Goal: Task Accomplishment & Management: Manage account settings

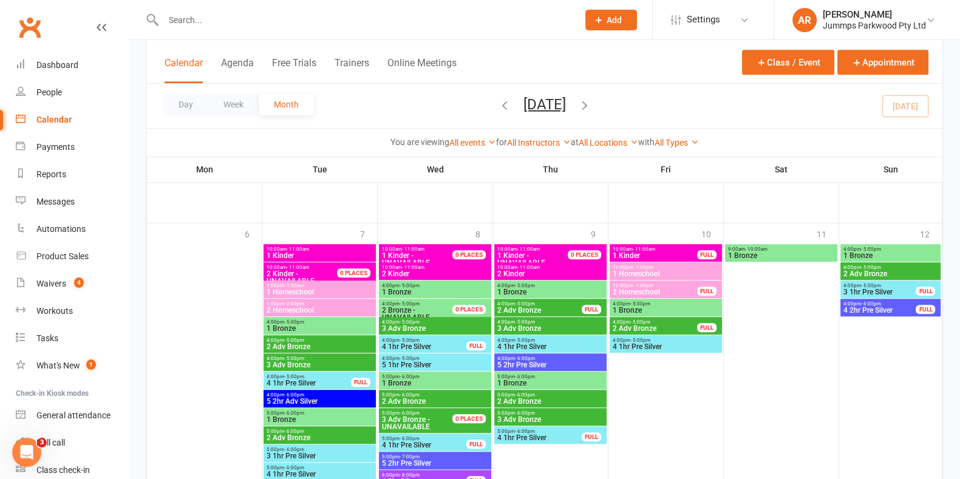
scroll to position [1243, 0]
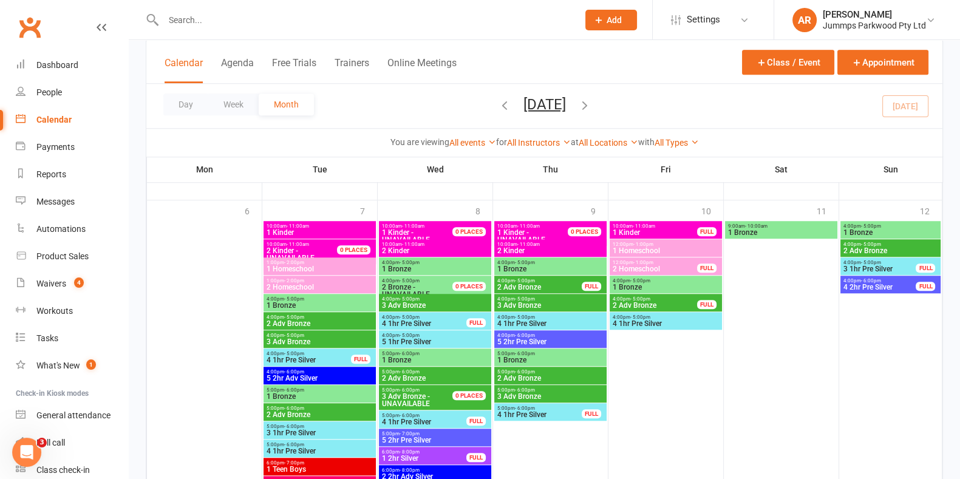
click at [591, 101] on icon "button" at bounding box center [584, 104] width 13 height 13
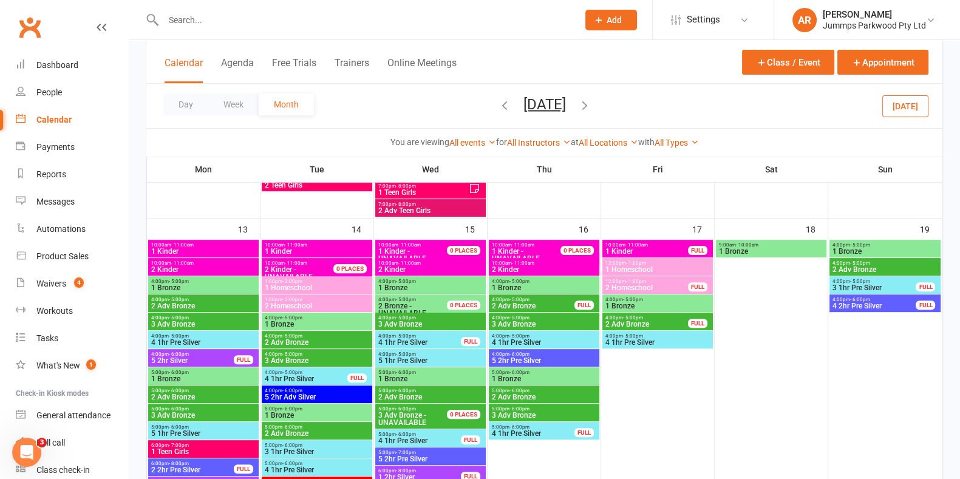
scroll to position [534, 0]
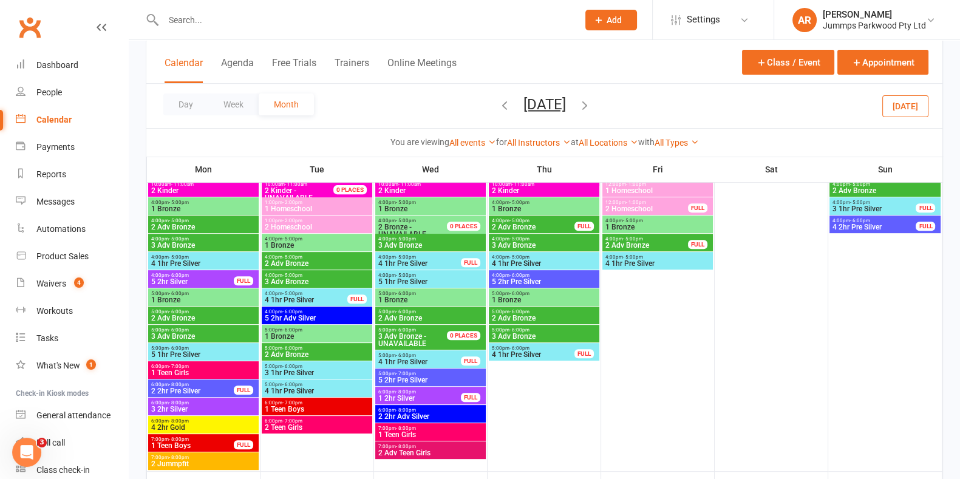
click at [207, 206] on span "1 Bronze" at bounding box center [204, 208] width 106 height 7
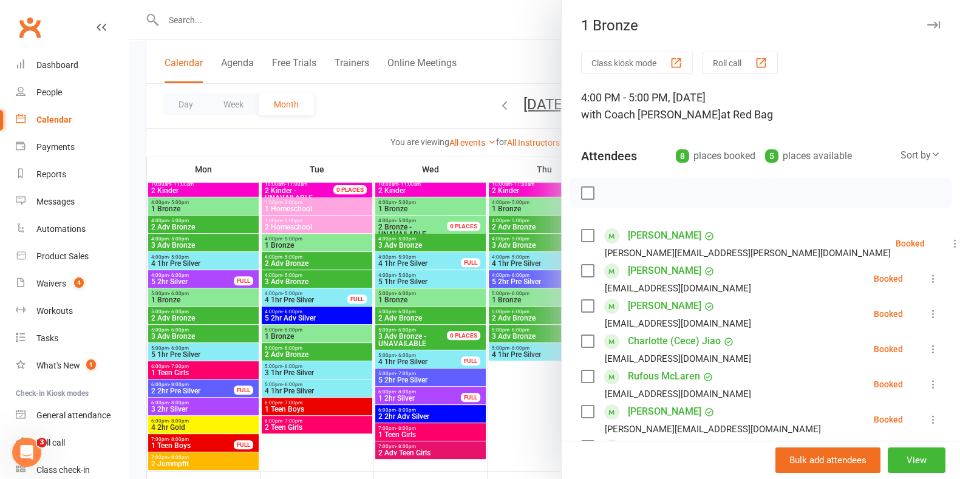
click at [206, 223] on div at bounding box center [544, 239] width 831 height 479
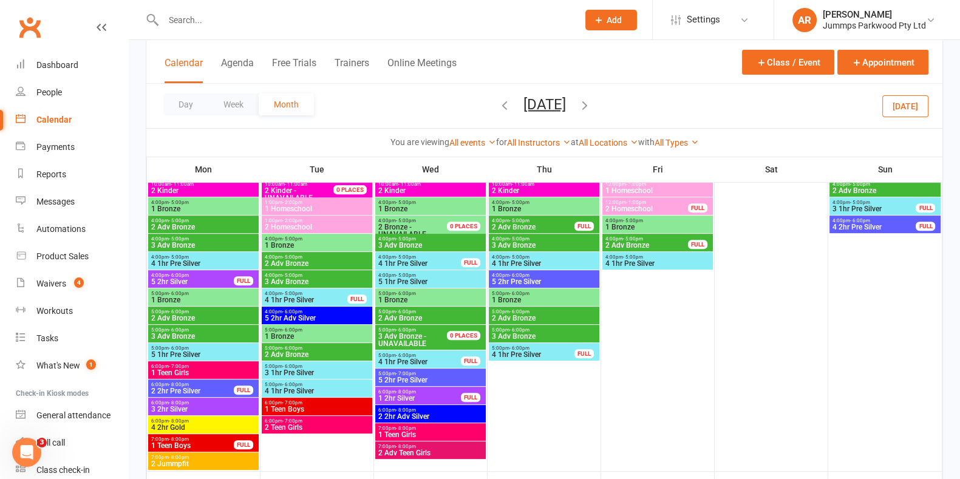
click at [206, 223] on span "2 Adv Bronze" at bounding box center [204, 226] width 106 height 7
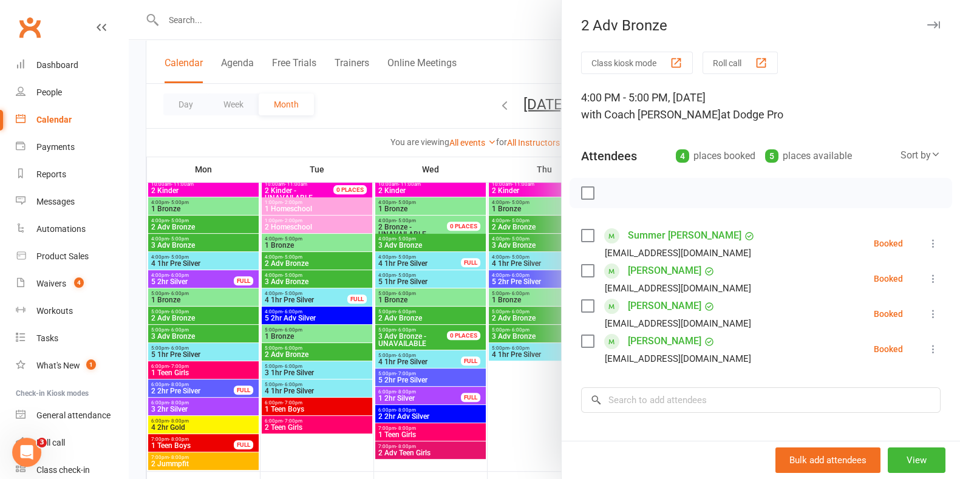
click at [196, 243] on div at bounding box center [544, 239] width 831 height 479
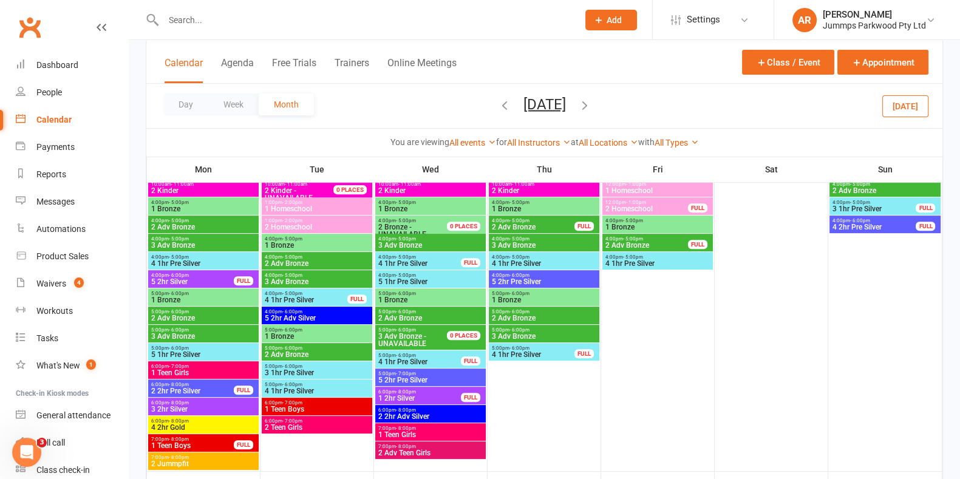
click at [196, 243] on span "3 Adv Bronze" at bounding box center [204, 245] width 106 height 7
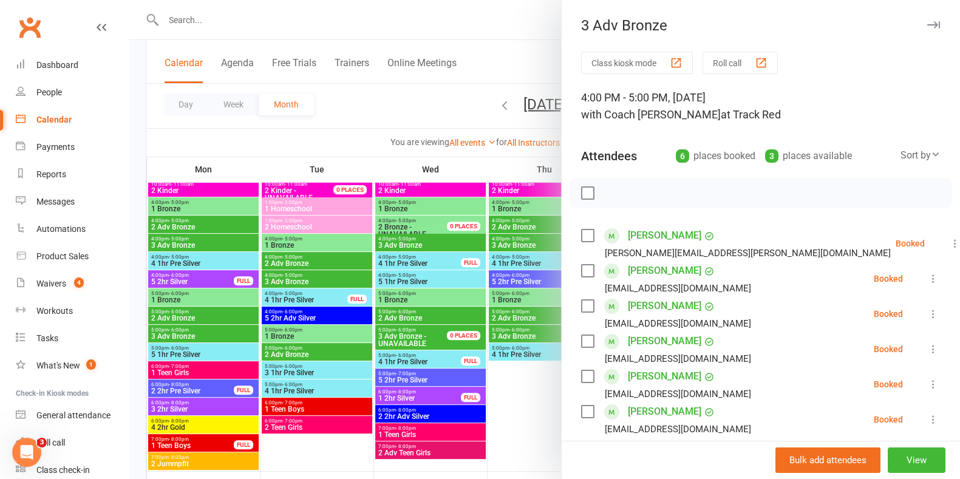
click at [194, 205] on div at bounding box center [544, 239] width 831 height 479
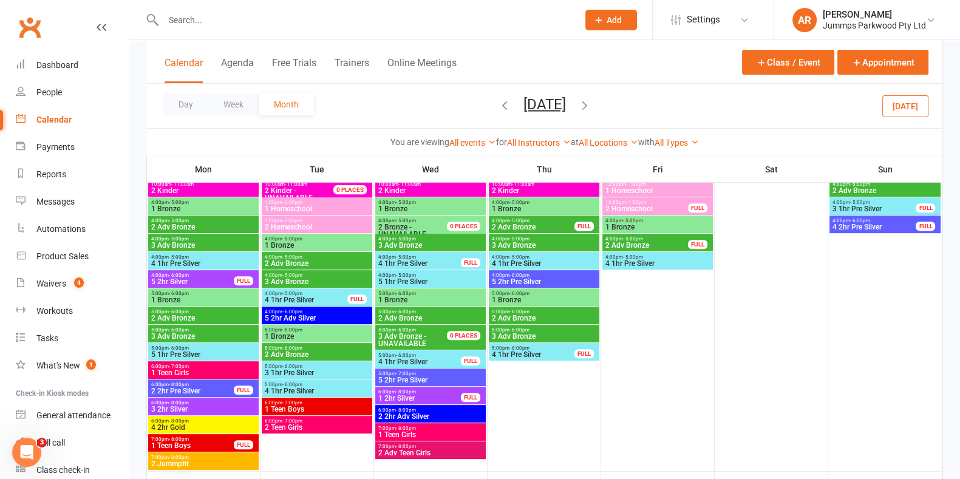
click at [185, 347] on span "- 6:00pm" at bounding box center [179, 347] width 20 height 5
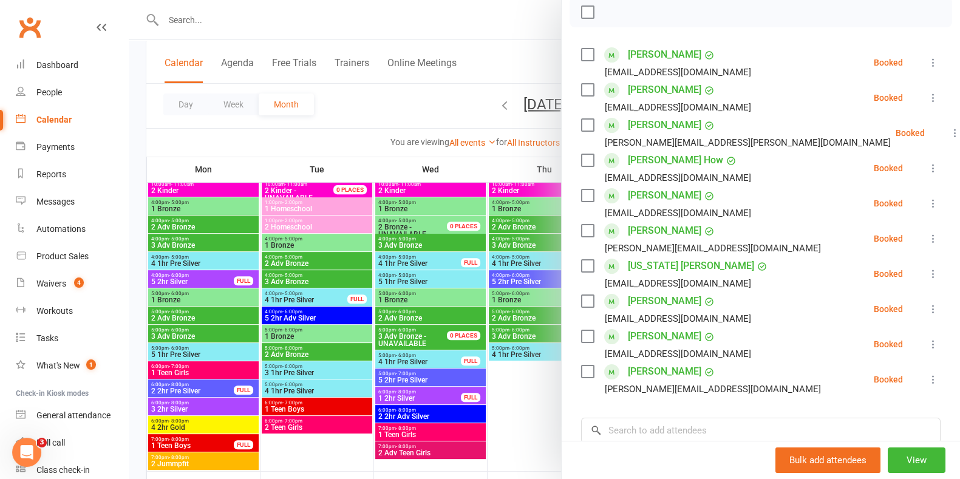
scroll to position [151, 0]
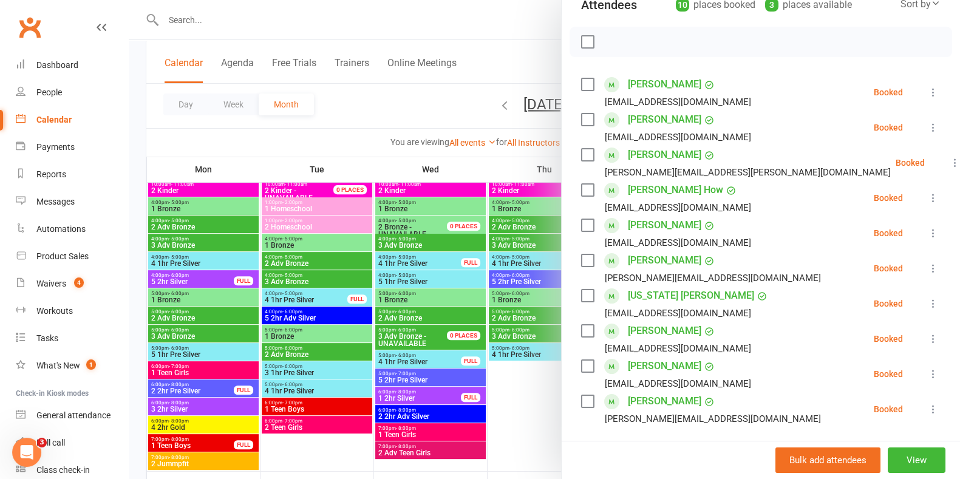
click at [180, 387] on div at bounding box center [544, 239] width 831 height 479
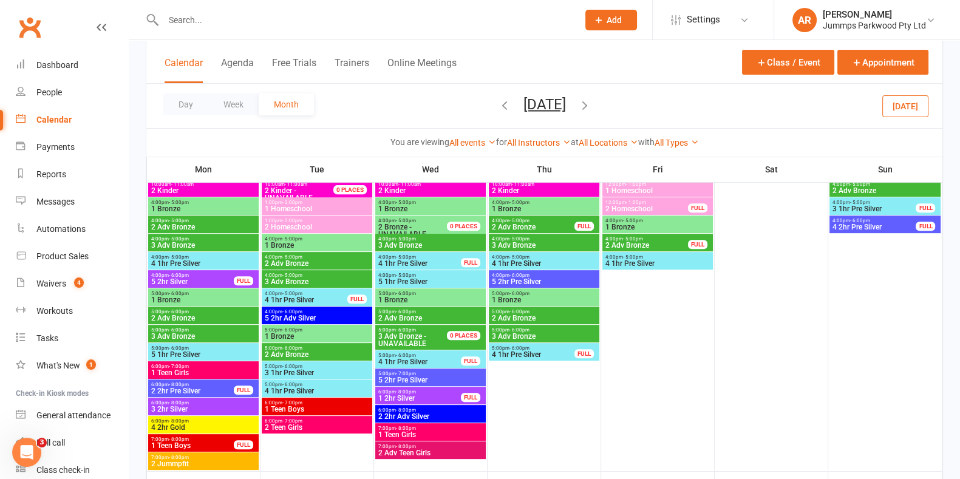
click at [177, 405] on span "3 2hr Silver" at bounding box center [204, 408] width 106 height 7
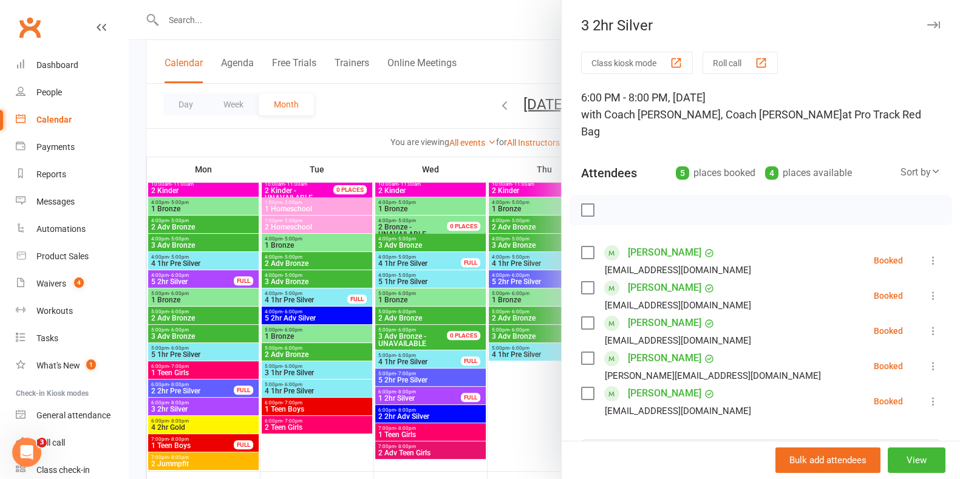
click at [374, 123] on div at bounding box center [544, 239] width 831 height 479
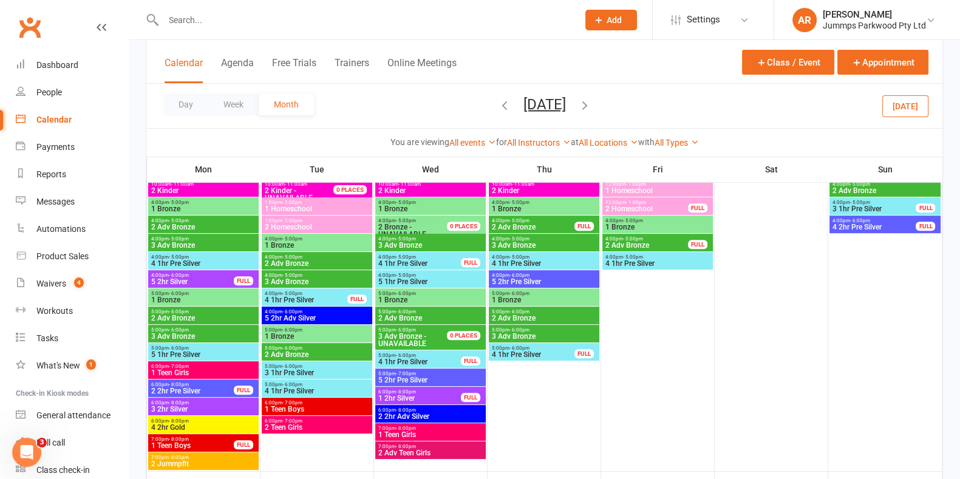
click at [572, 286] on div "4:00pm - 6:00pm 5 2hr Pre Silver" at bounding box center [544, 279] width 110 height 18
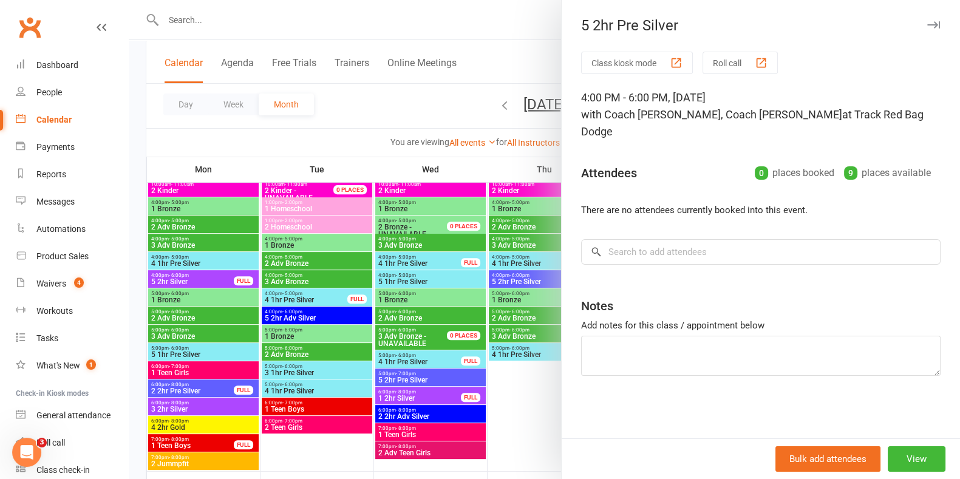
click at [490, 69] on div at bounding box center [544, 239] width 831 height 479
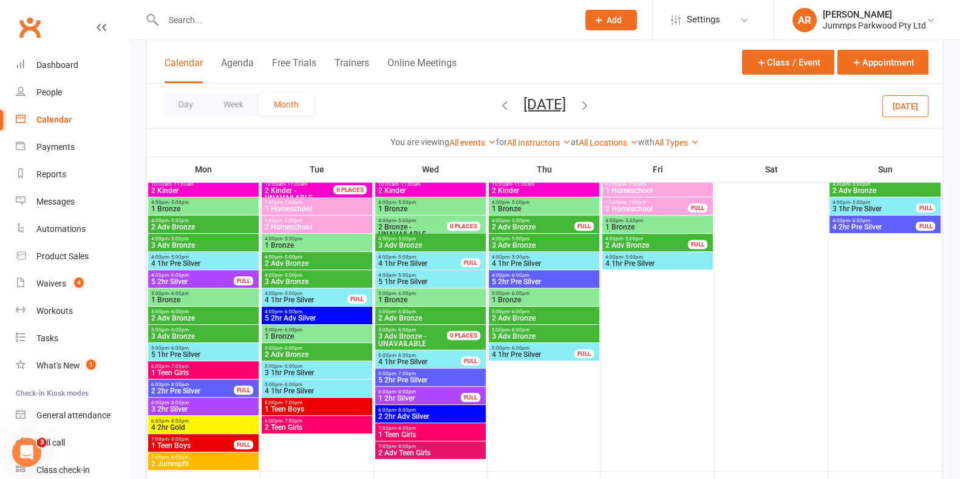
click at [234, 446] on div "FULL" at bounding box center [243, 444] width 19 height 9
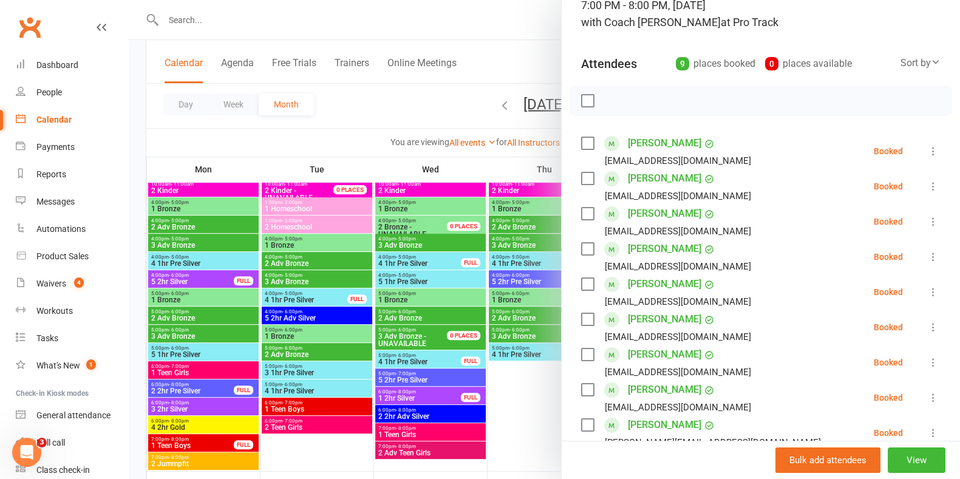
scroll to position [0, 0]
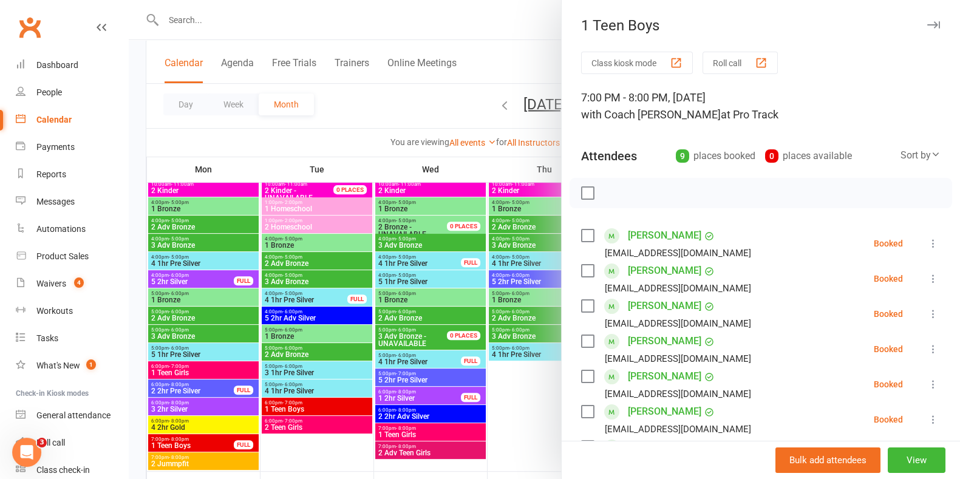
click at [421, 103] on div at bounding box center [544, 239] width 831 height 479
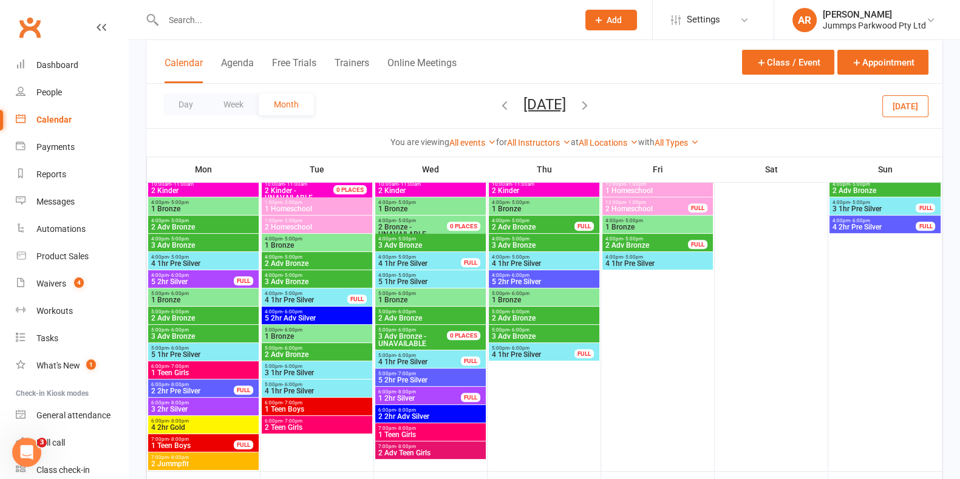
click at [252, 369] on span "1 Teen Girls" at bounding box center [204, 372] width 106 height 7
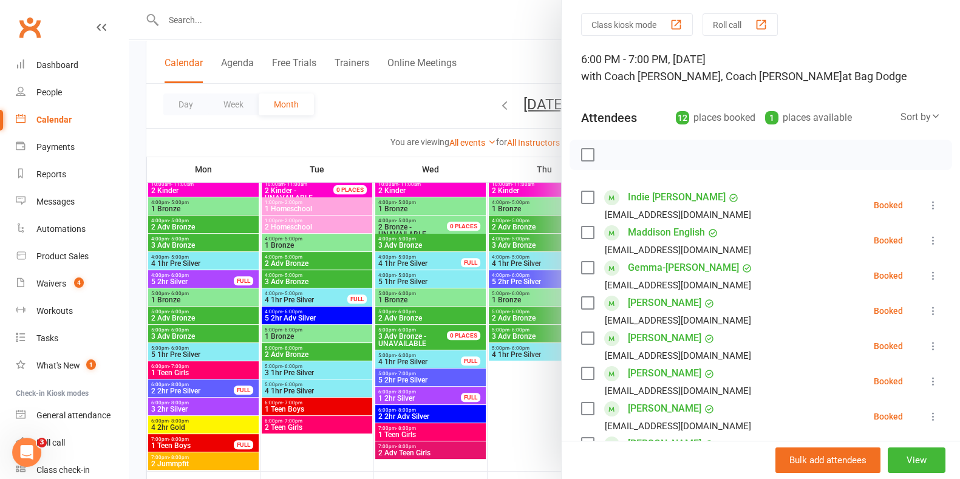
scroll to position [36, 0]
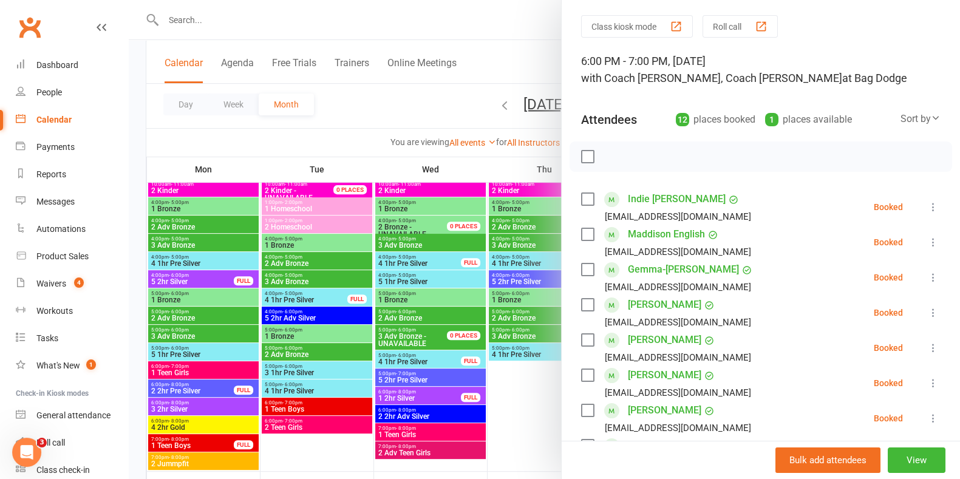
click at [430, 98] on div at bounding box center [544, 239] width 831 height 479
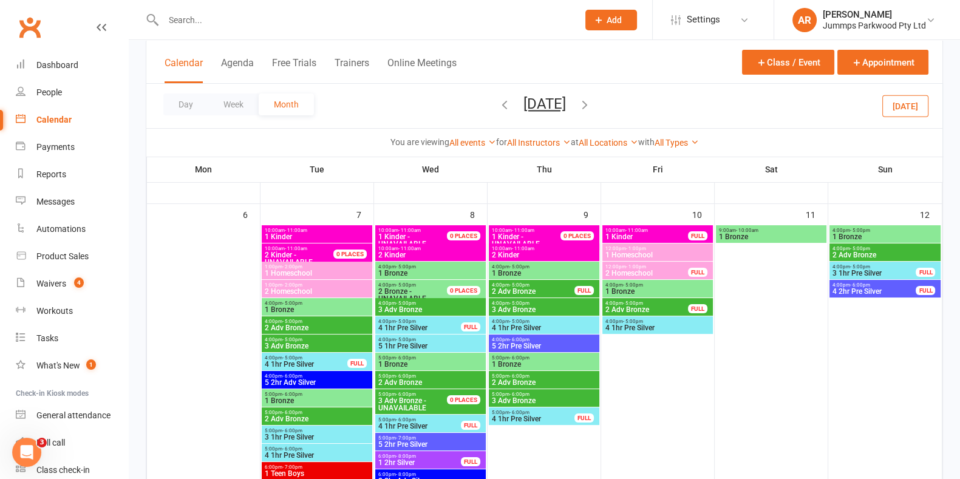
scroll to position [147, 0]
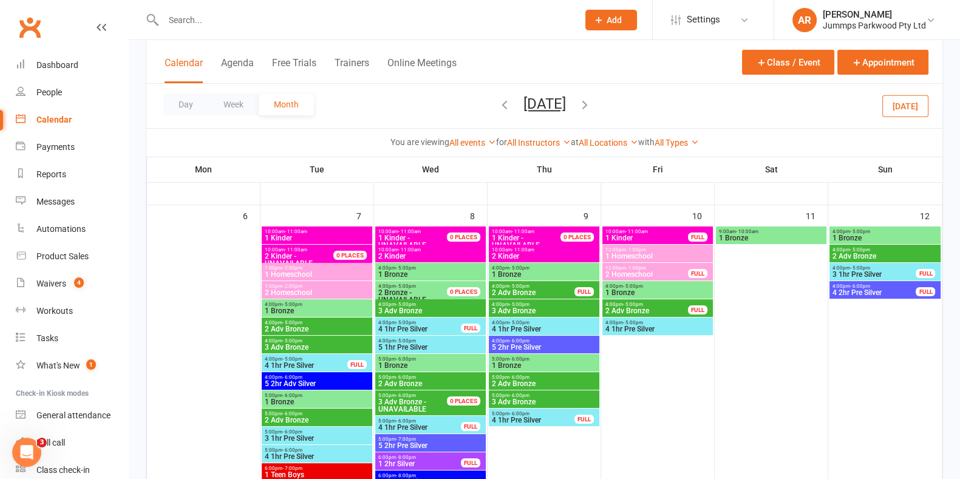
click at [434, 263] on div "4:00pm - 5:00pm 1 Bronze" at bounding box center [430, 272] width 110 height 18
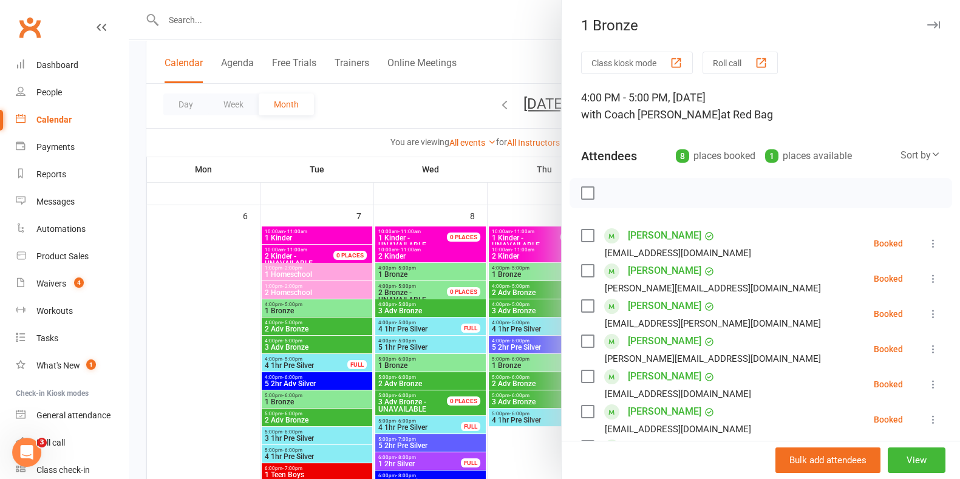
click at [440, 290] on div at bounding box center [544, 239] width 831 height 479
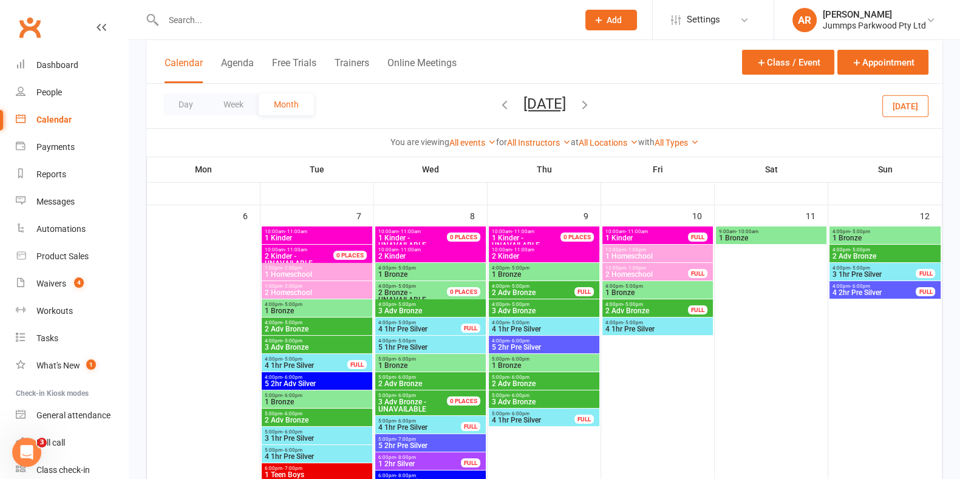
click at [440, 290] on span "2 Bronze - UNAVAILABLE" at bounding box center [420, 296] width 84 height 15
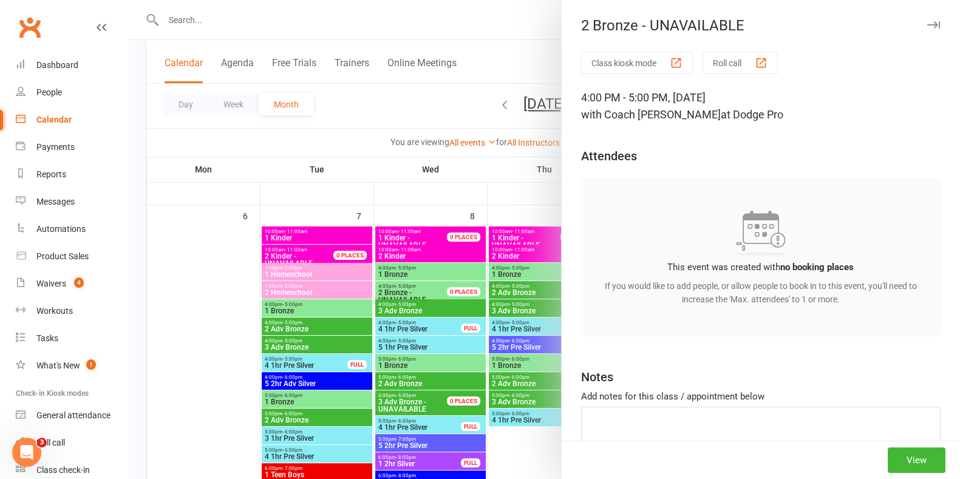
click at [418, 110] on div at bounding box center [544, 239] width 831 height 479
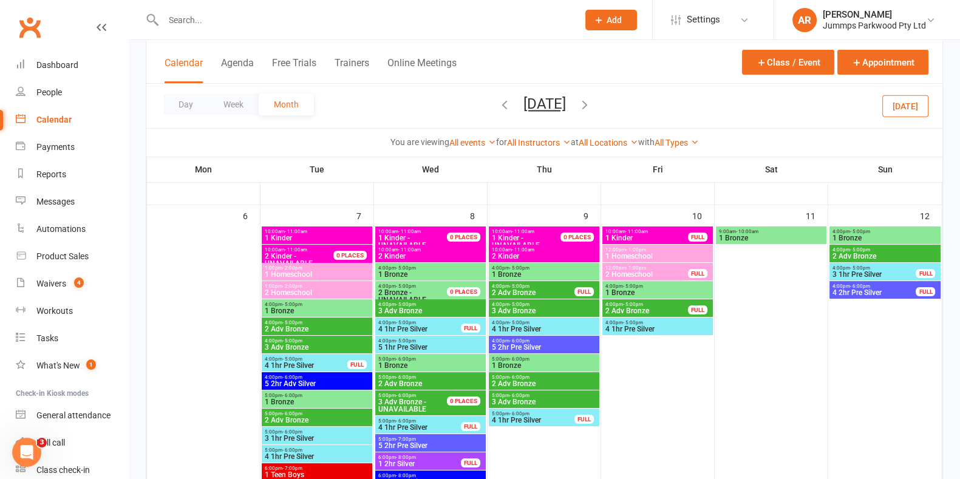
click at [427, 307] on span "3 Adv Bronze" at bounding box center [431, 310] width 106 height 7
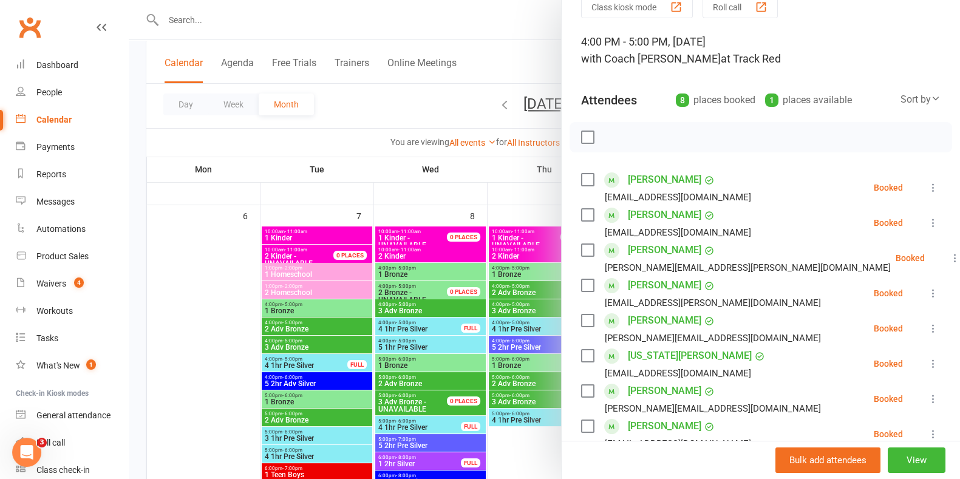
scroll to position [75, 0]
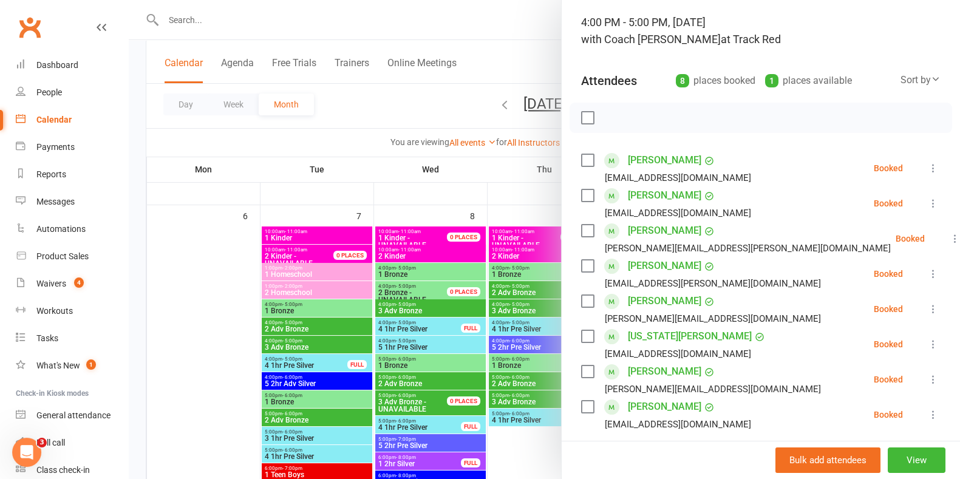
click at [379, 98] on div at bounding box center [544, 239] width 831 height 479
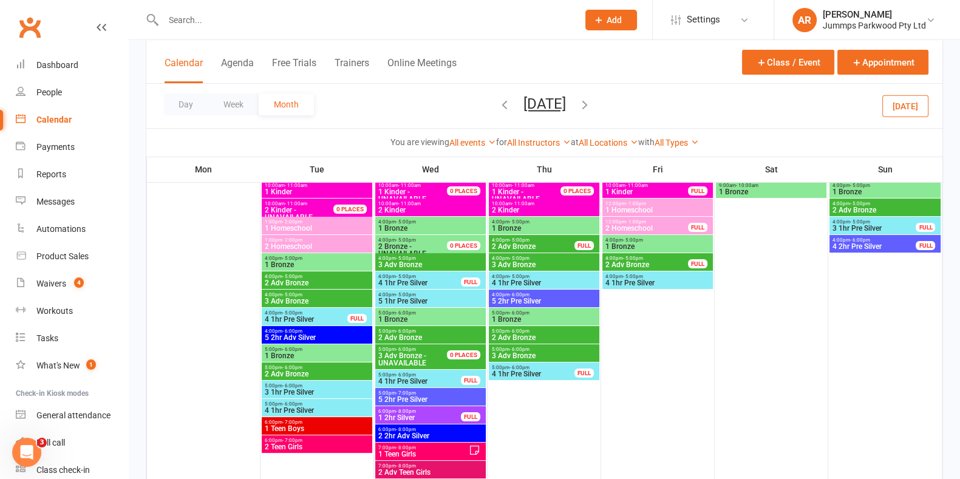
scroll to position [223, 0]
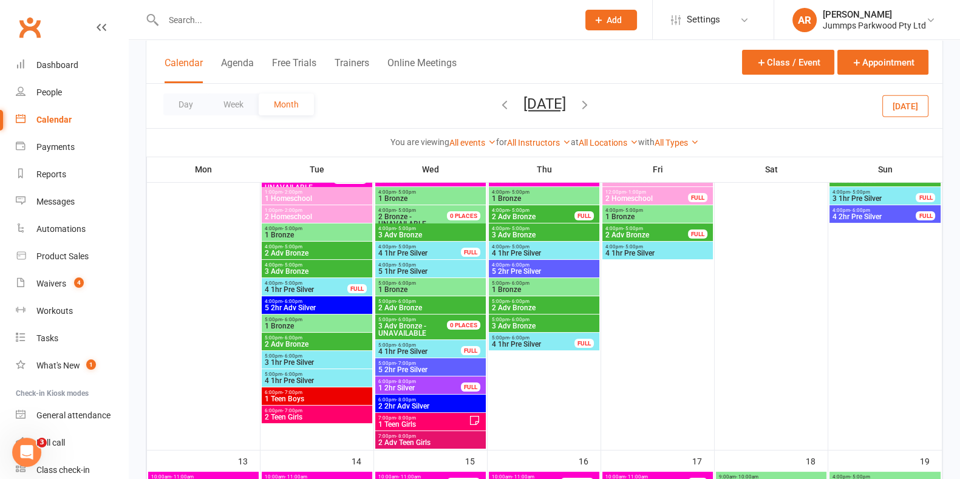
click at [430, 329] on span "3 Adv Bronze - UNAVAILABLE" at bounding box center [420, 329] width 84 height 15
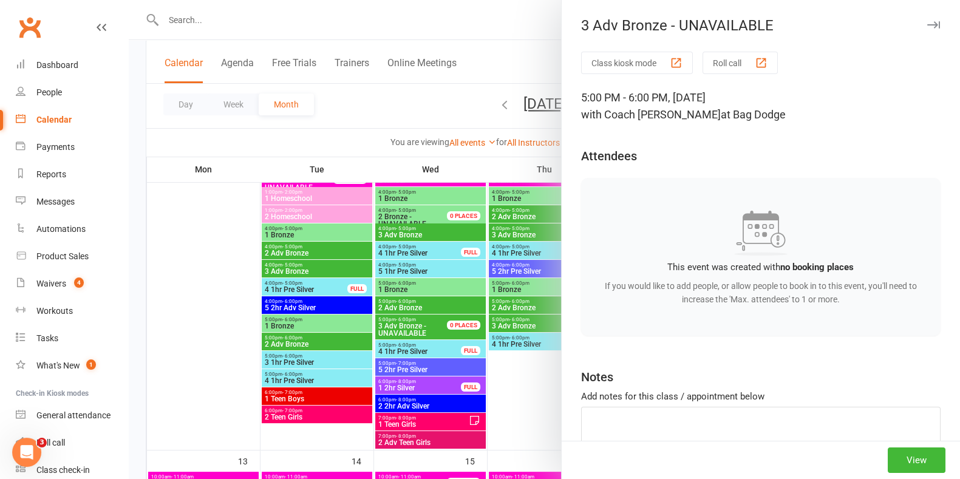
click at [371, 119] on div at bounding box center [544, 239] width 831 height 479
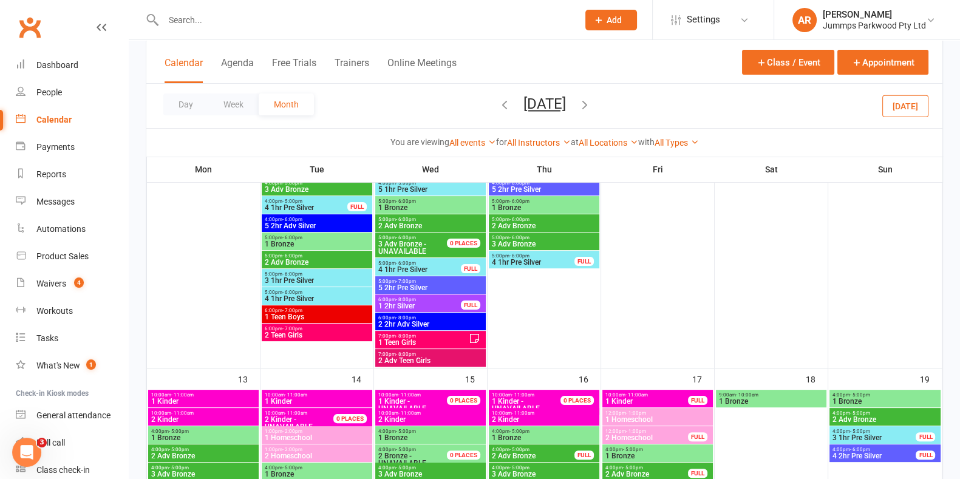
scroll to position [455, 0]
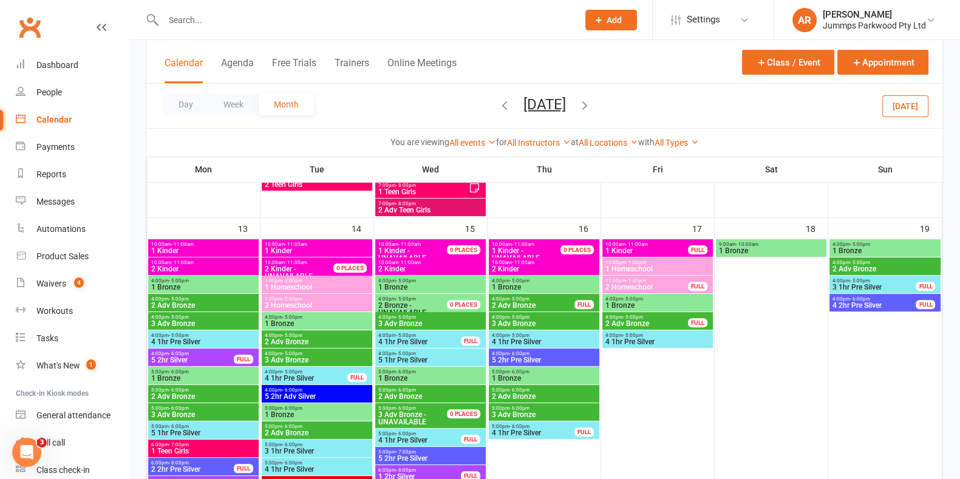
click at [205, 436] on div "5:00pm - 6:00pm 5 1hr Pre Silver" at bounding box center [203, 430] width 110 height 18
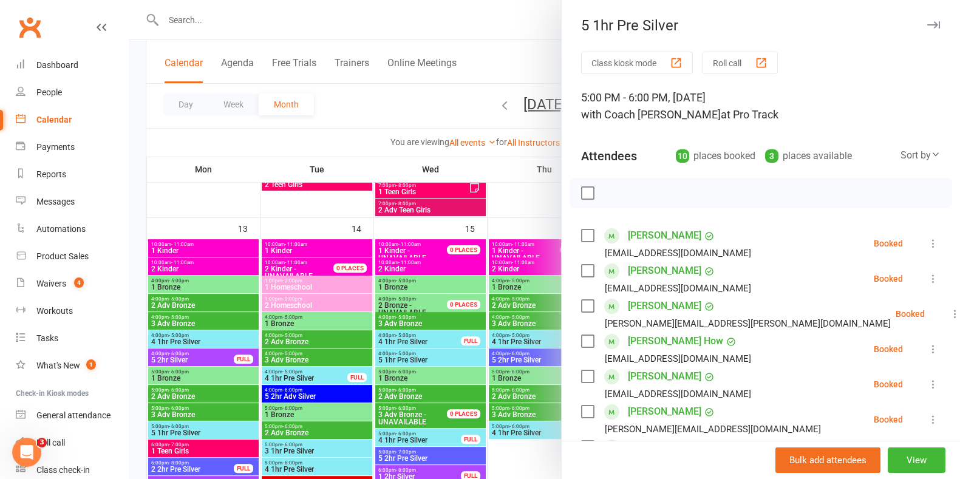
click at [433, 100] on div at bounding box center [544, 239] width 831 height 479
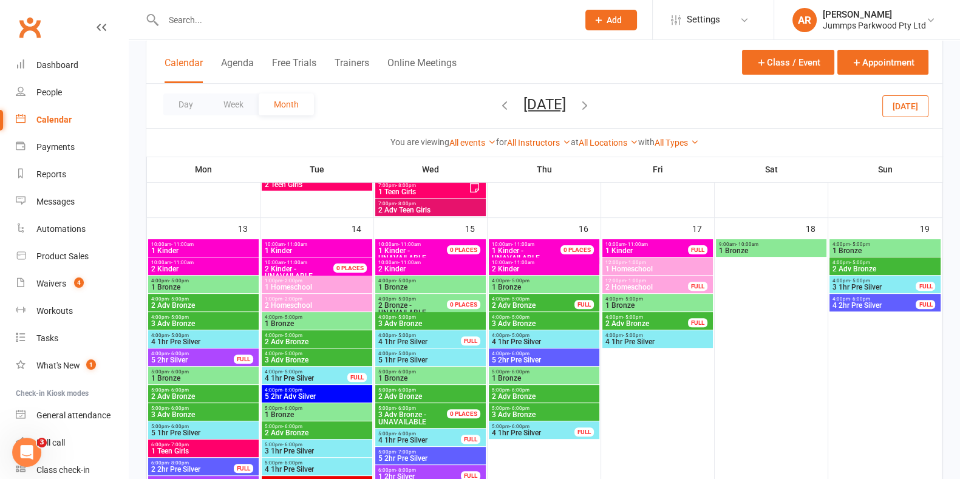
click at [544, 265] on span "2 Kinder" at bounding box center [544, 268] width 106 height 7
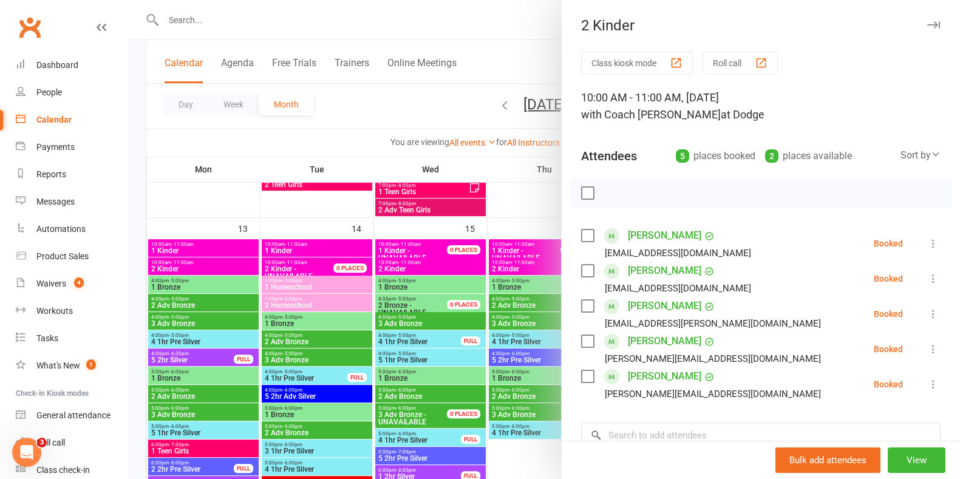
click at [518, 56] on div at bounding box center [544, 239] width 831 height 479
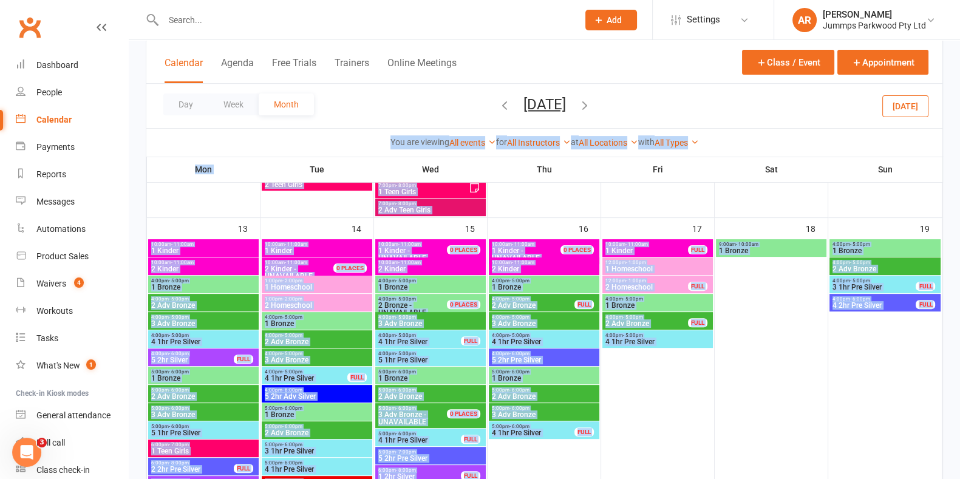
drag, startPoint x: 476, startPoint y: 271, endPoint x: 306, endPoint y: 185, distance: 190.6
click at [331, 283] on span "1 Homeschool" at bounding box center [317, 286] width 106 height 7
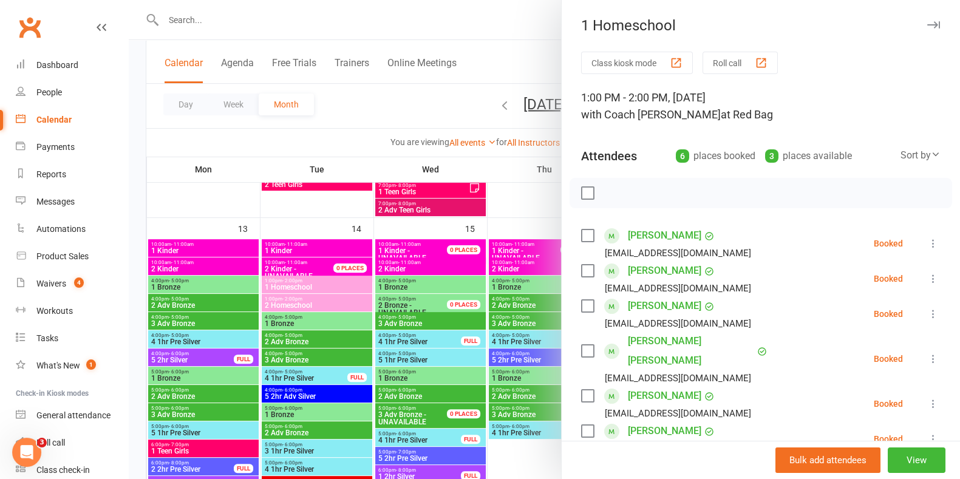
click at [334, 306] on div at bounding box center [544, 239] width 831 height 479
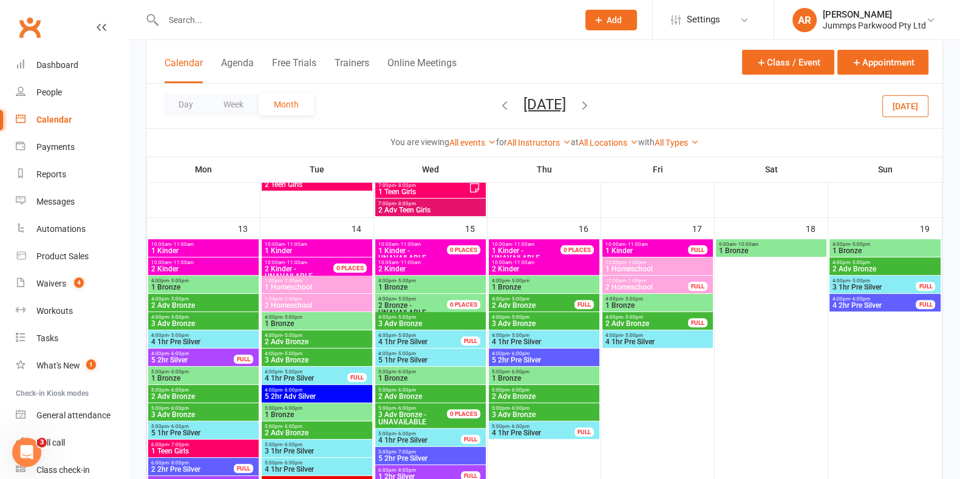
click at [338, 303] on span "2 Homeschool" at bounding box center [317, 305] width 106 height 7
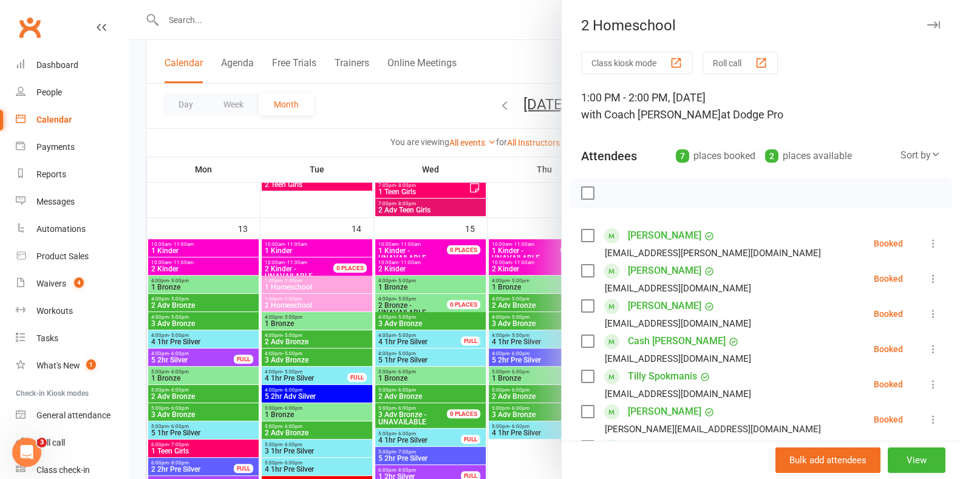
drag, startPoint x: 434, startPoint y: 91, endPoint x: 452, endPoint y: 92, distance: 18.2
click at [446, 86] on div at bounding box center [544, 239] width 831 height 479
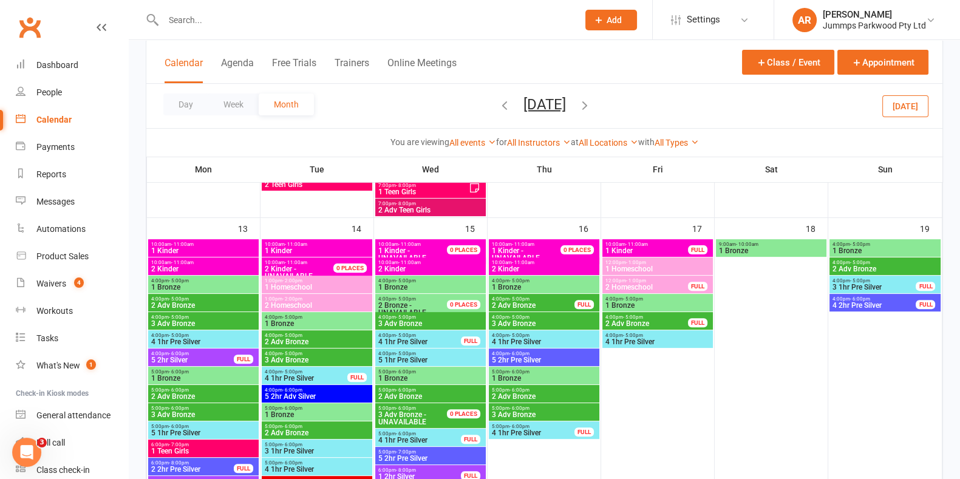
click at [669, 268] on span "1 Homeschool" at bounding box center [658, 268] width 106 height 7
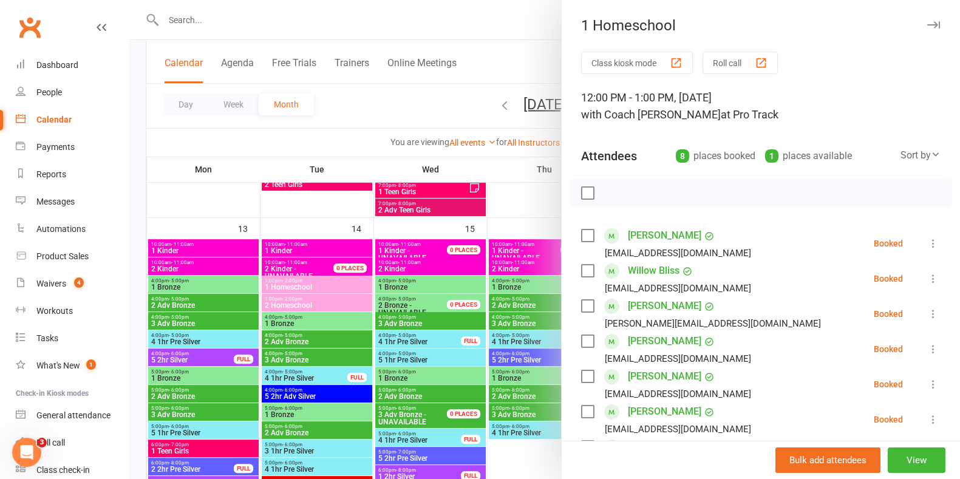
click at [378, 110] on div at bounding box center [544, 239] width 831 height 479
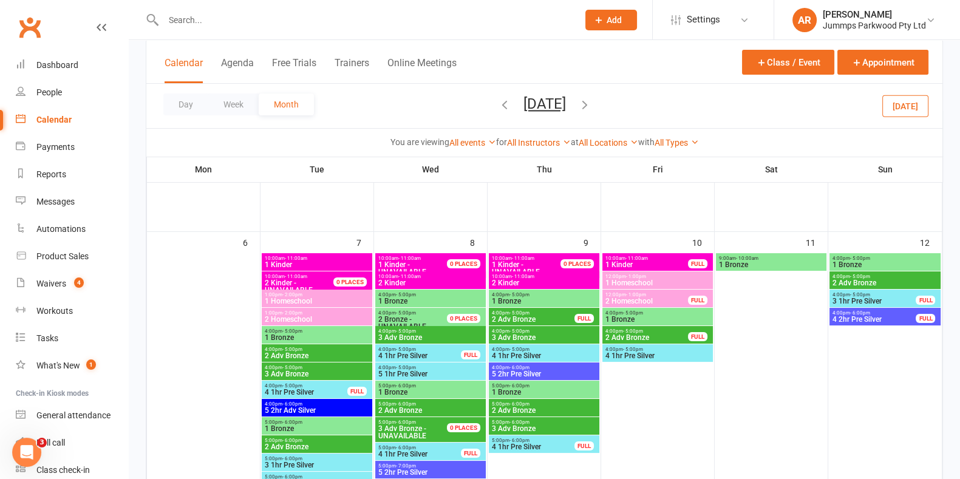
scroll to position [151, 0]
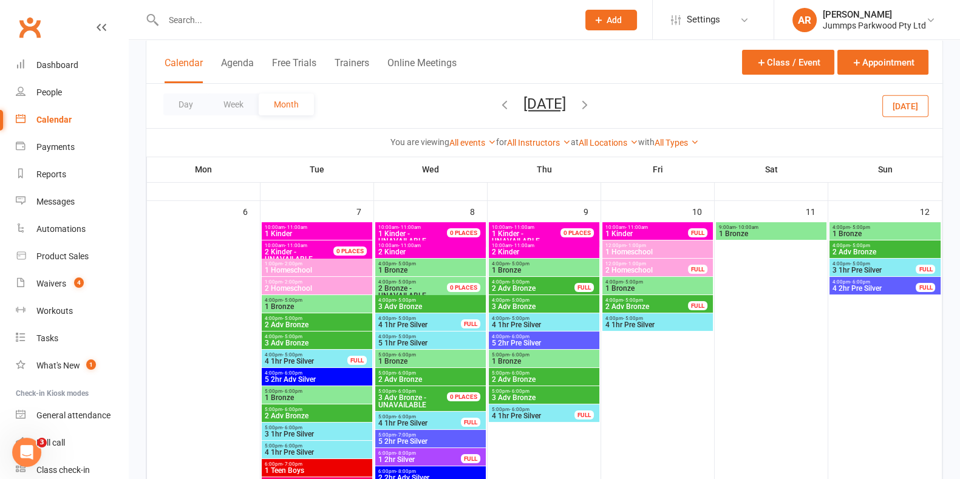
click at [419, 290] on span "2 Bronze - UNAVAILABLE" at bounding box center [420, 292] width 84 height 15
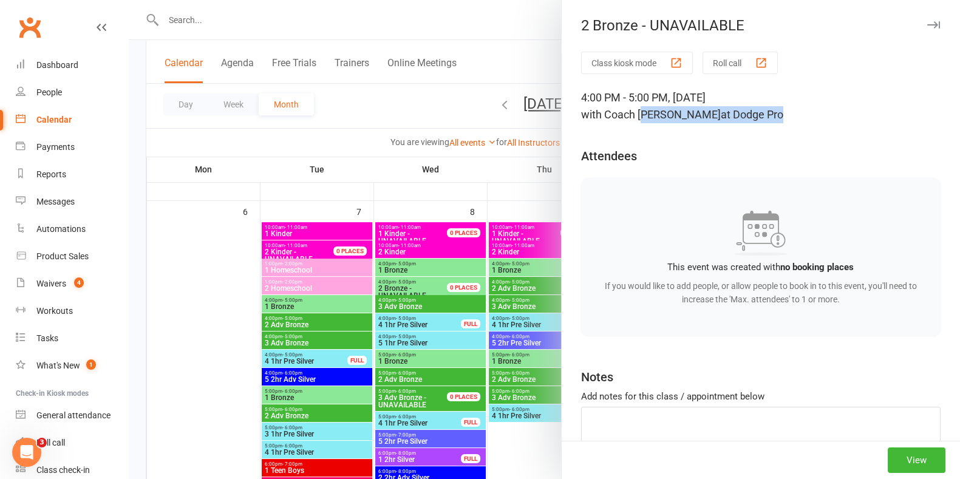
drag, startPoint x: 637, startPoint y: 113, endPoint x: 813, endPoint y: 112, distance: 176.0
click at [813, 112] on div "4:00 PM - 5:00 PM, [DATE] with Coach [PERSON_NAME] at Dodge Pro" at bounding box center [760, 106] width 359 height 34
click at [415, 120] on div at bounding box center [544, 239] width 831 height 479
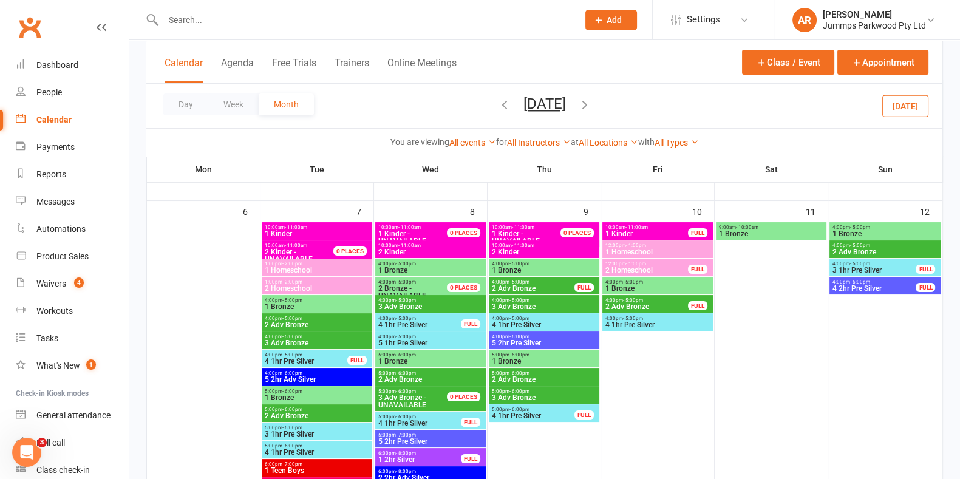
scroll to position [228, 0]
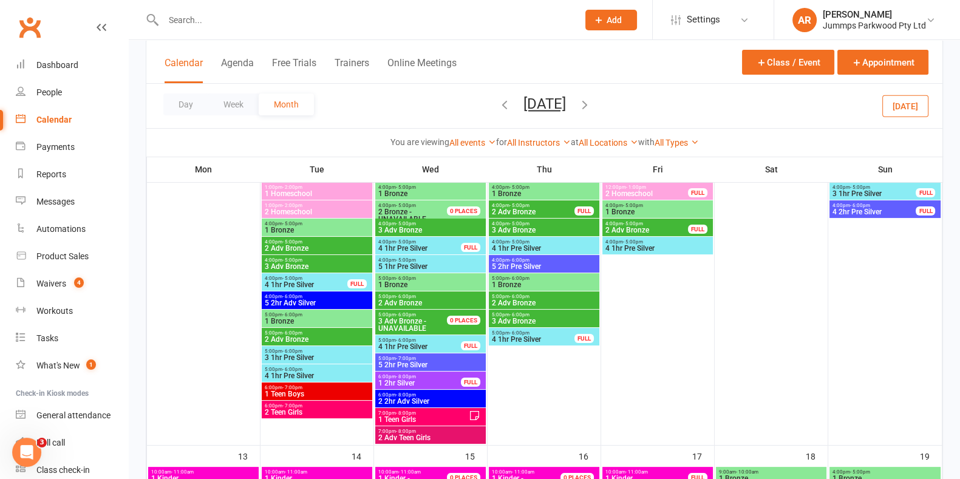
click at [436, 411] on span "7:00pm - 8:00pm" at bounding box center [423, 412] width 91 height 5
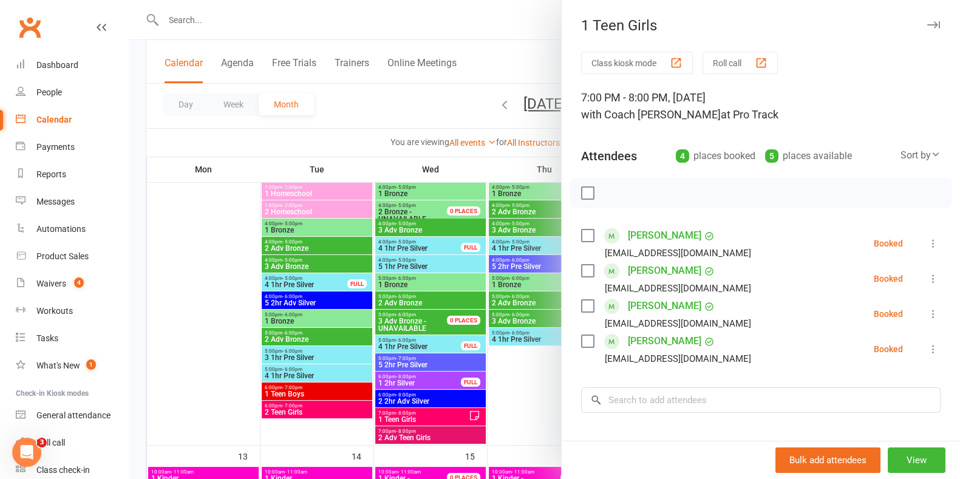
click at [432, 435] on div at bounding box center [544, 239] width 831 height 479
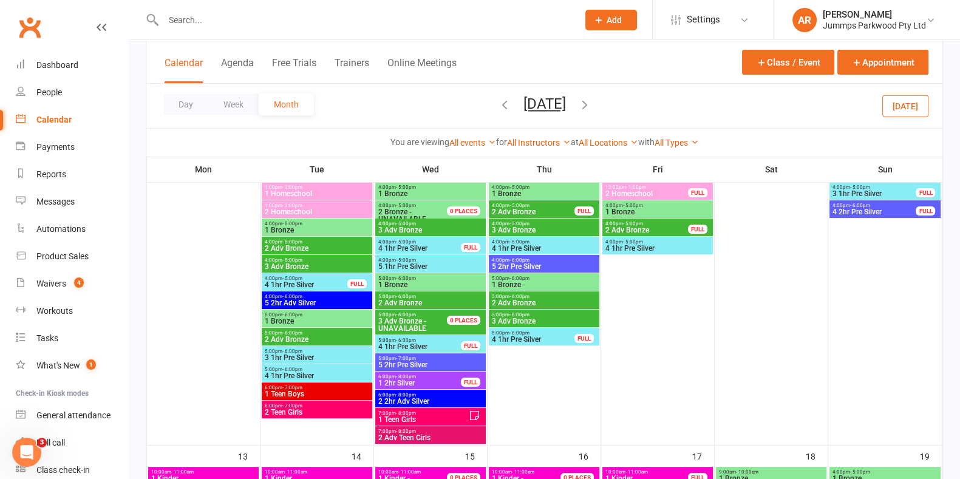
click at [432, 437] on span "2 Adv Teen Girls" at bounding box center [431, 437] width 106 height 7
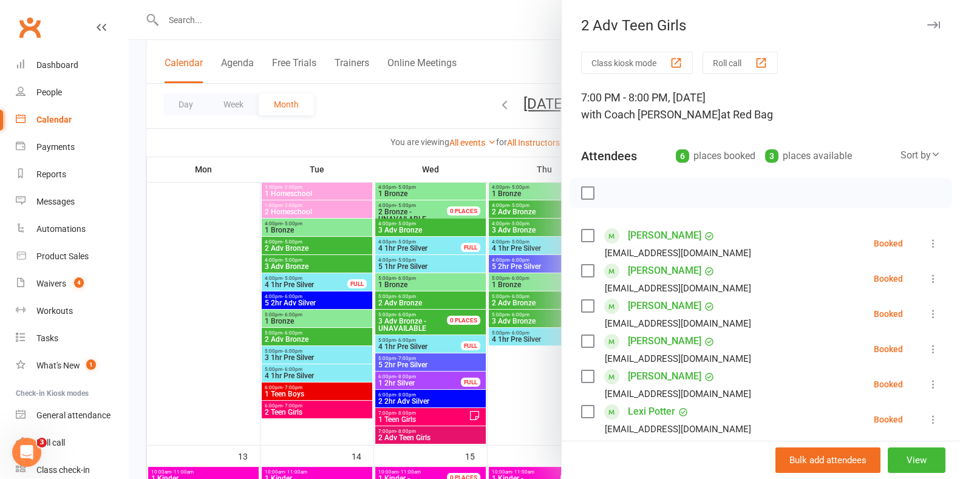
click at [449, 410] on div at bounding box center [544, 239] width 831 height 479
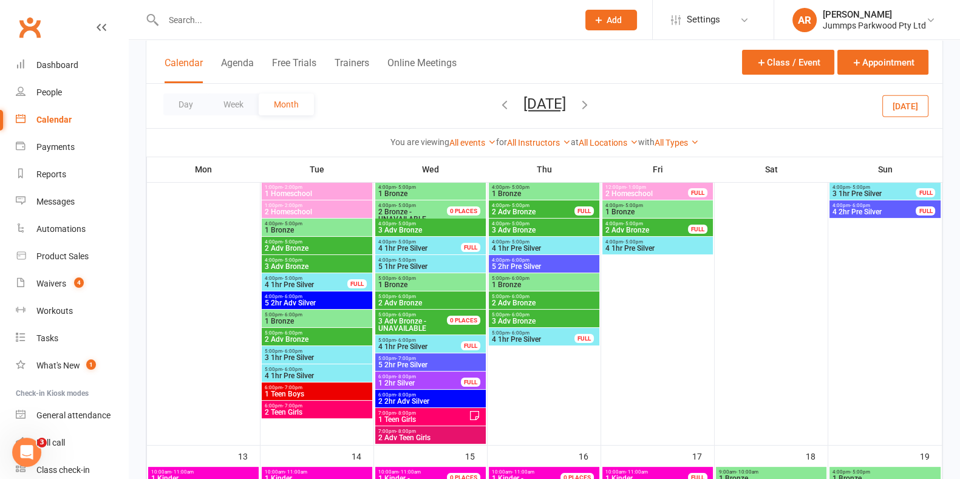
click at [442, 420] on span "1 Teen Girls" at bounding box center [423, 419] width 91 height 7
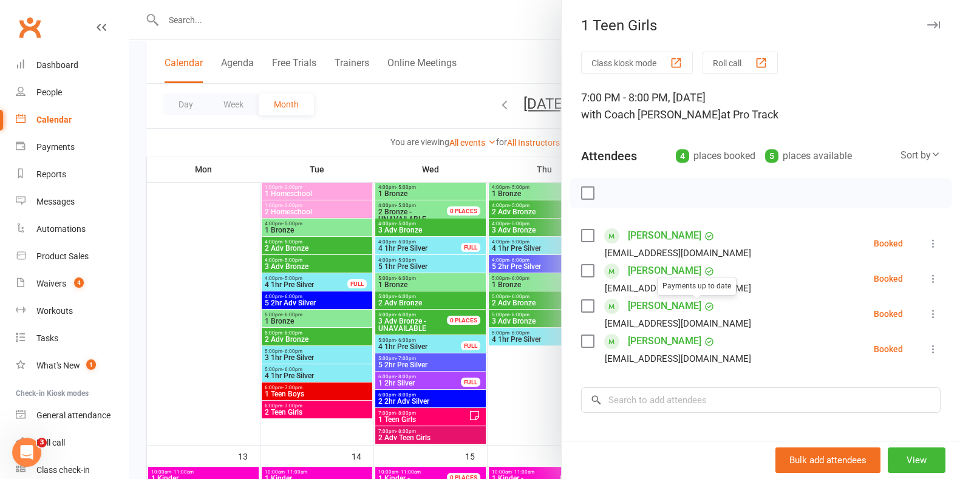
drag, startPoint x: 728, startPoint y: 368, endPoint x: 739, endPoint y: 365, distance: 10.6
click at [739, 365] on div "Class kiosk mode Roll call 7:00 PM - 8:00 PM, [DATE] with Coach [PERSON_NAME] a…" at bounding box center [760, 318] width 398 height 533
click at [716, 362] on div "[EMAIL_ADDRESS][DOMAIN_NAME]" at bounding box center [668, 359] width 175 height 16
click at [432, 432] on div at bounding box center [544, 239] width 831 height 479
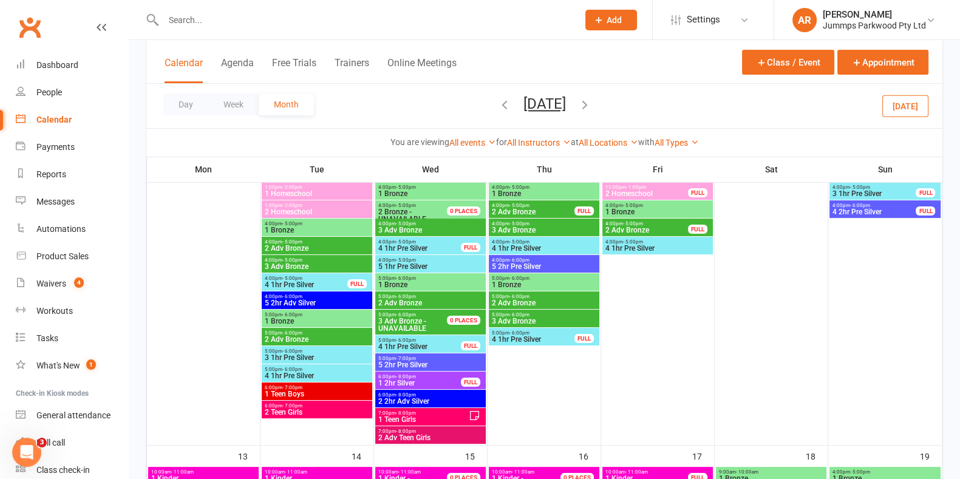
click at [431, 434] on span "2 Adv Teen Girls" at bounding box center [431, 437] width 106 height 7
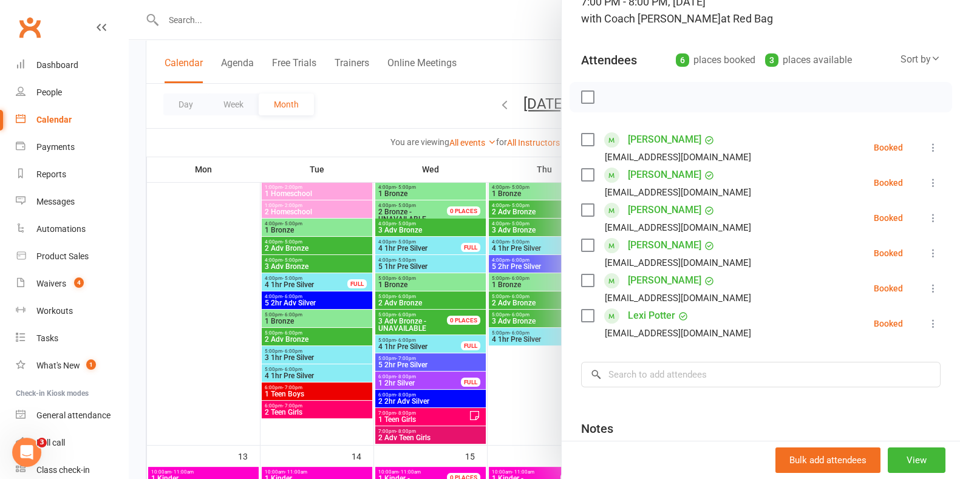
scroll to position [75, 0]
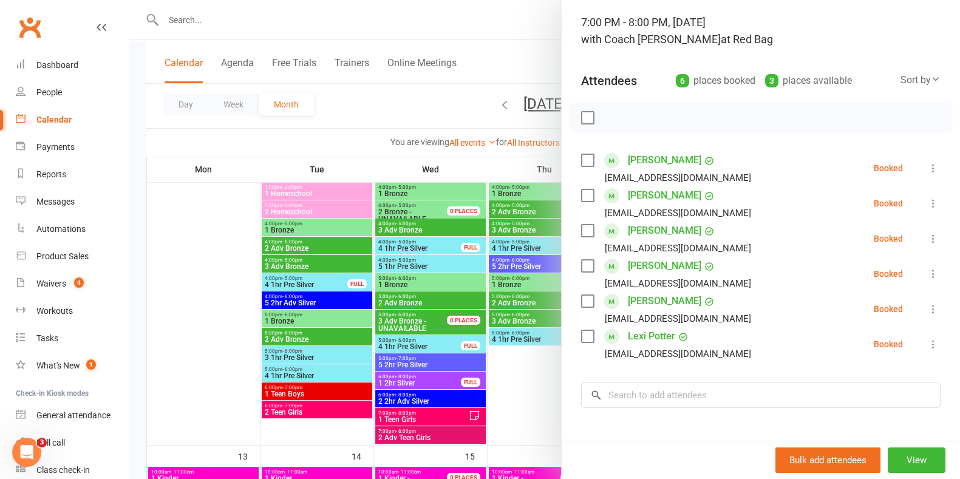
click at [439, 414] on div at bounding box center [544, 239] width 831 height 479
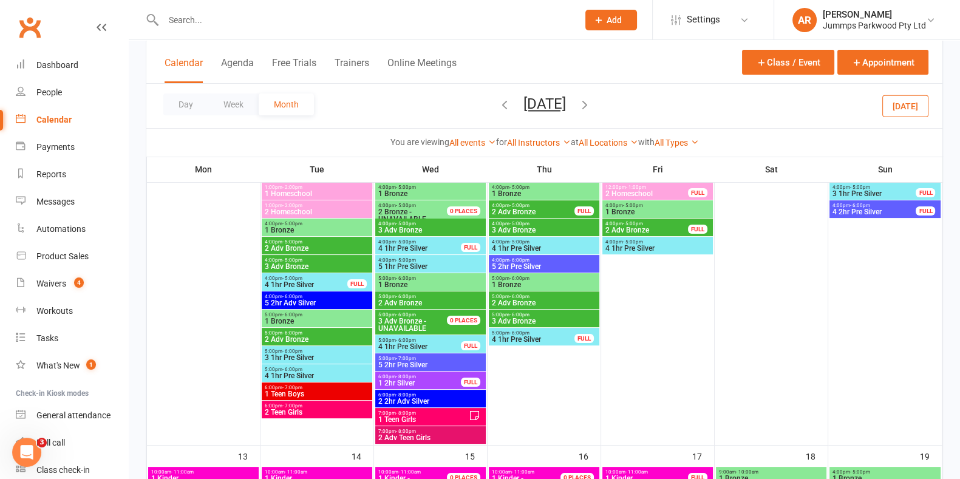
click at [439, 416] on span "1 Teen Girls" at bounding box center [423, 419] width 91 height 7
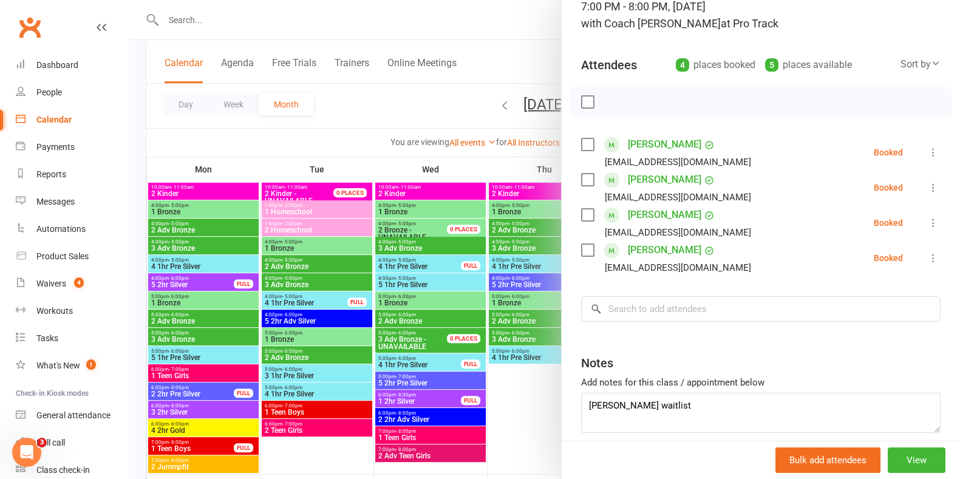
scroll to position [142, 0]
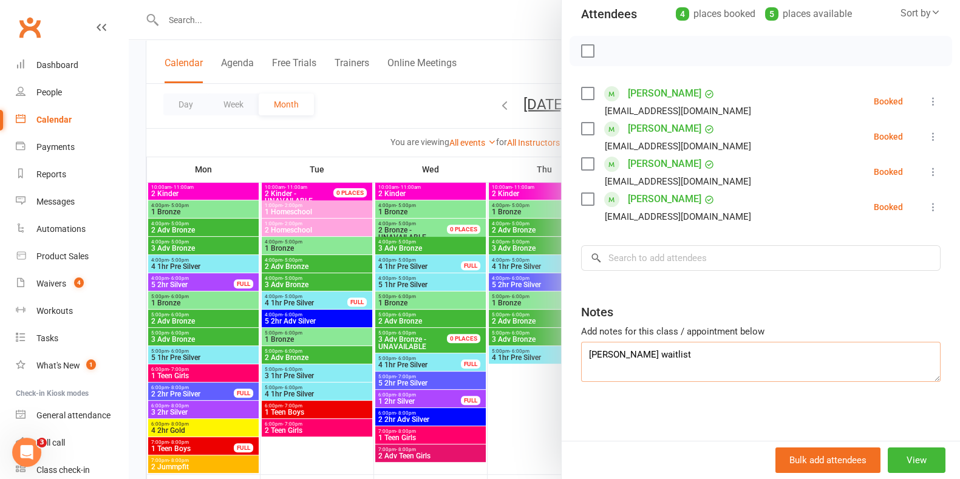
click at [713, 361] on textarea "[PERSON_NAME] waitlist" at bounding box center [760, 362] width 359 height 40
click at [396, 100] on div at bounding box center [544, 239] width 831 height 479
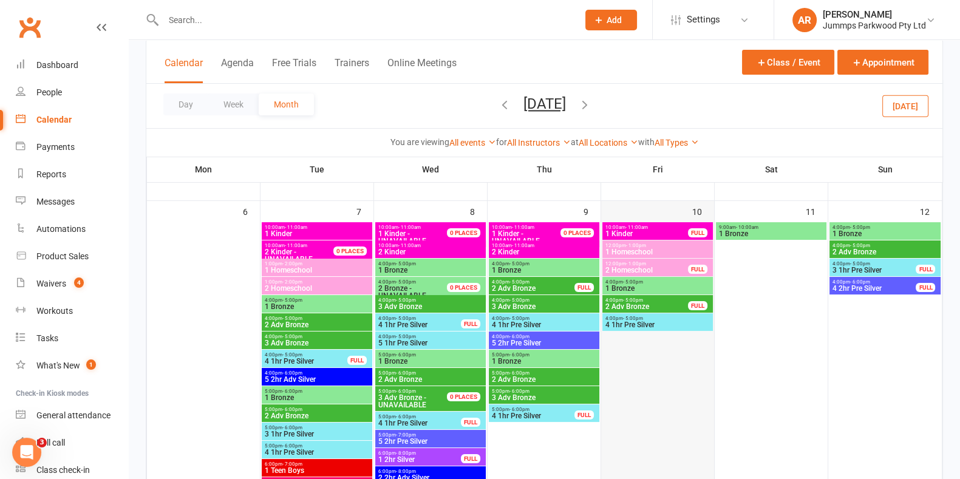
scroll to position [228, 0]
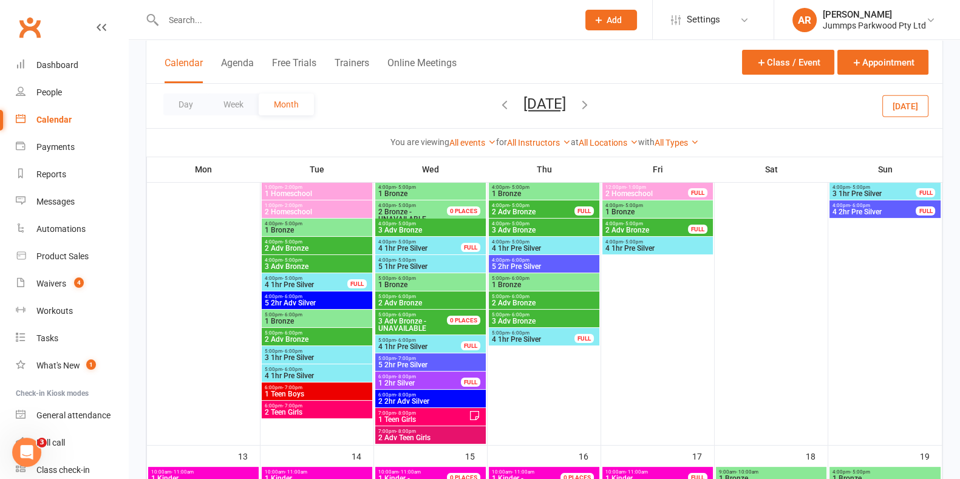
click at [477, 27] on input "text" at bounding box center [365, 20] width 410 height 17
